Goal: Transaction & Acquisition: Purchase product/service

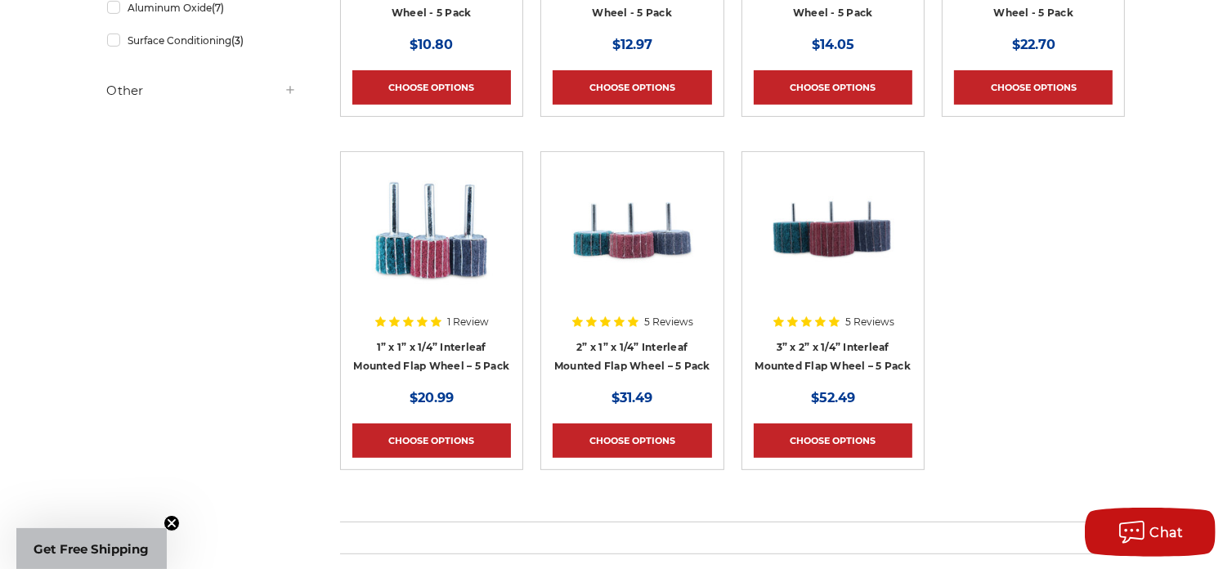
scroll to position [572, 0]
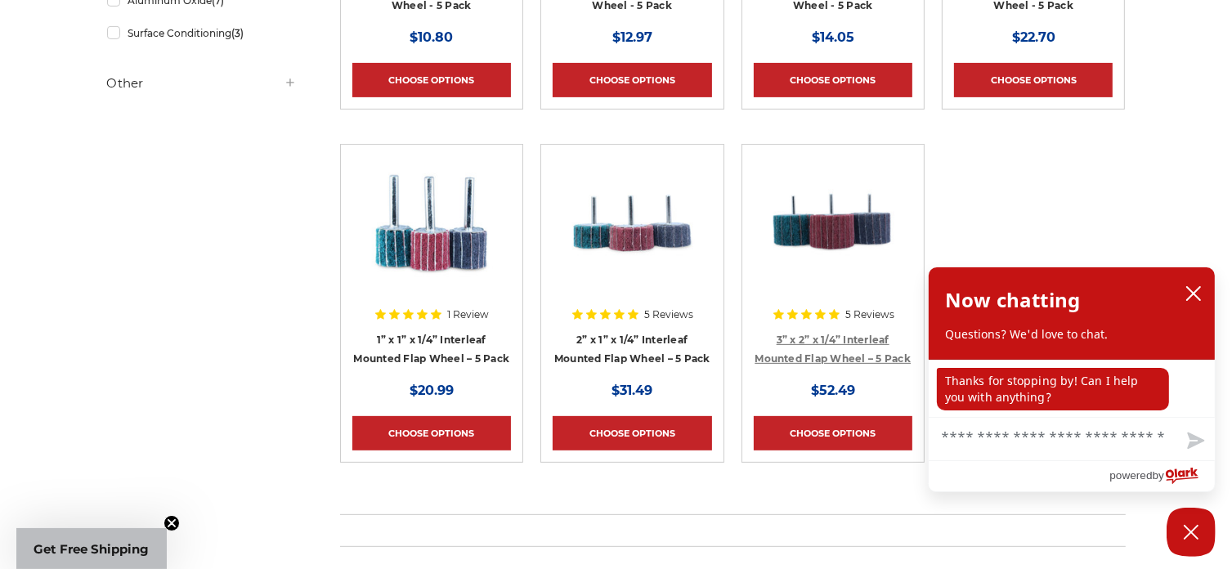
click at [829, 352] on link "3” x 2” x 1/4” Interleaf Mounted Flap Wheel – 5 Pack" at bounding box center [833, 349] width 156 height 31
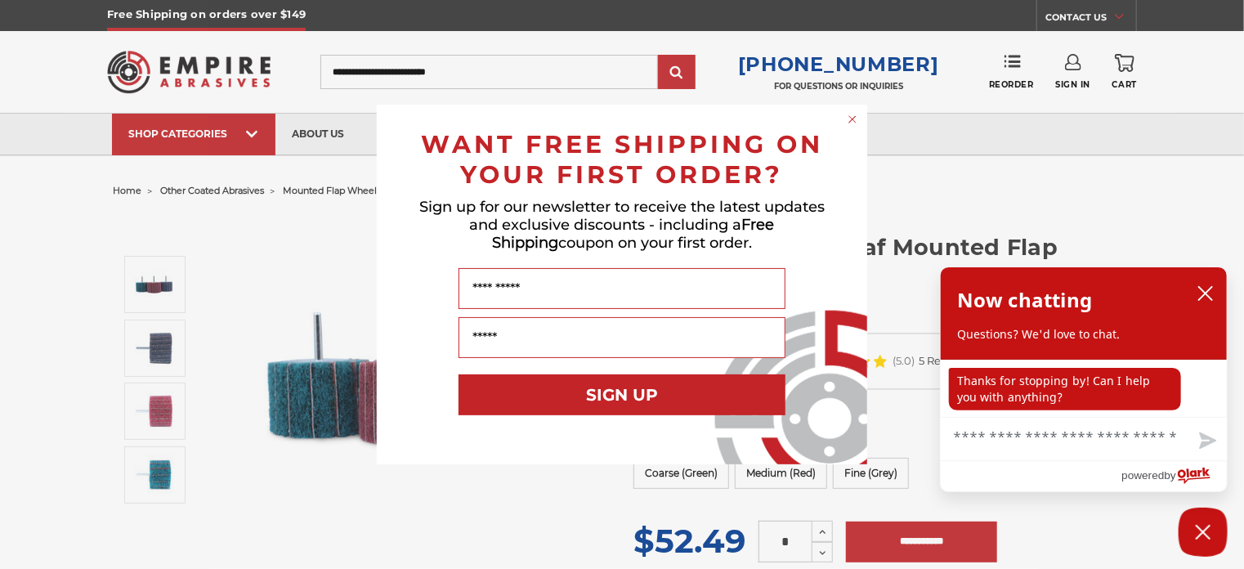
click at [854, 120] on circle "Close dialog" at bounding box center [853, 120] width 16 height 16
